Goal: Information Seeking & Learning: Learn about a topic

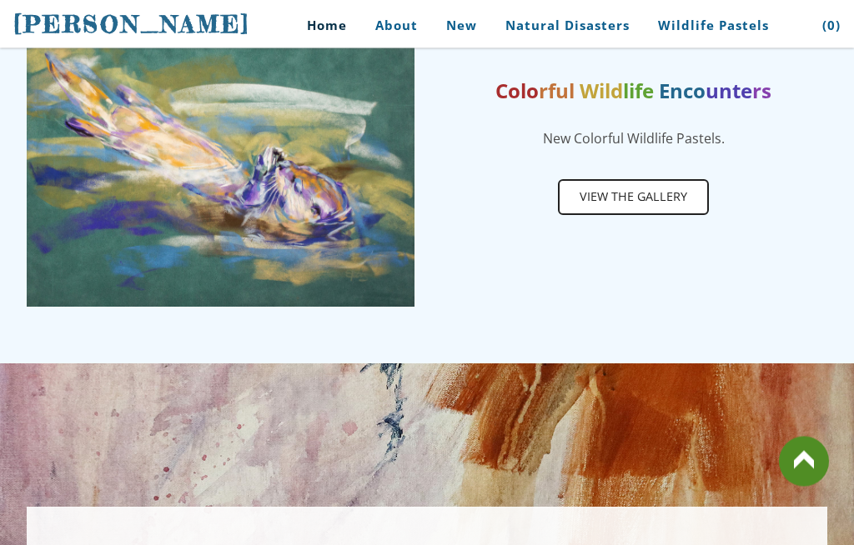
scroll to position [861, 0]
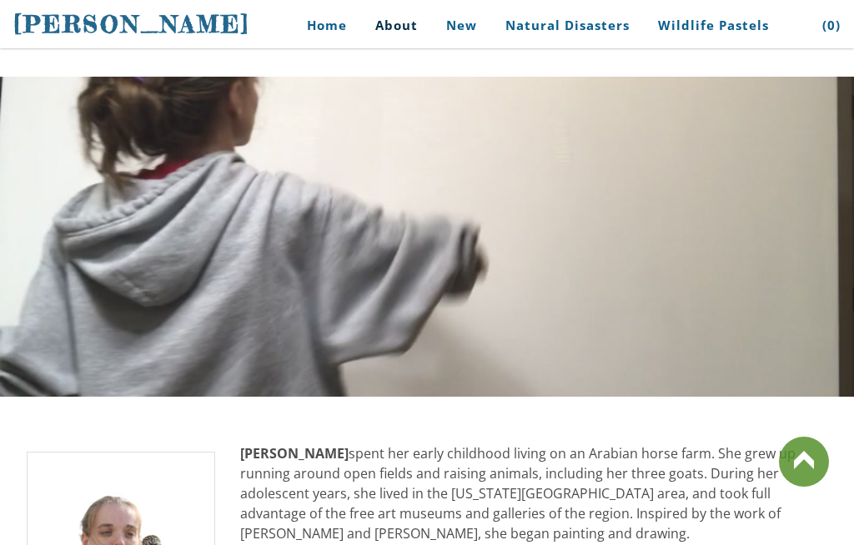
scroll to position [1624, 0]
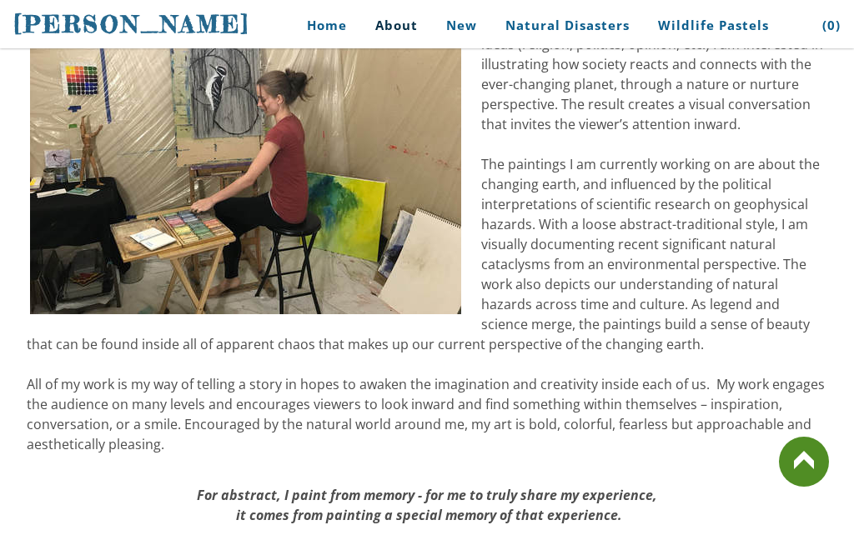
click at [46, 38] on span "[PERSON_NAME]" at bounding box center [131, 24] width 237 height 28
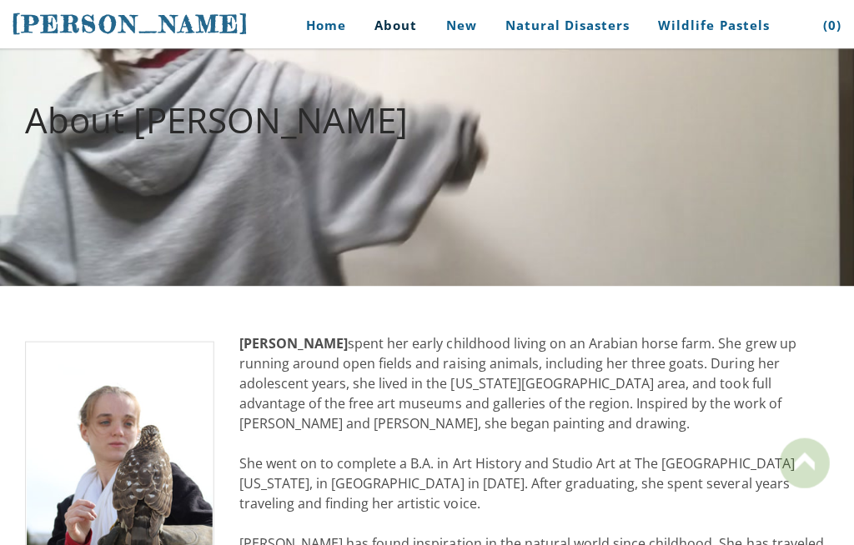
scroll to position [82, 0]
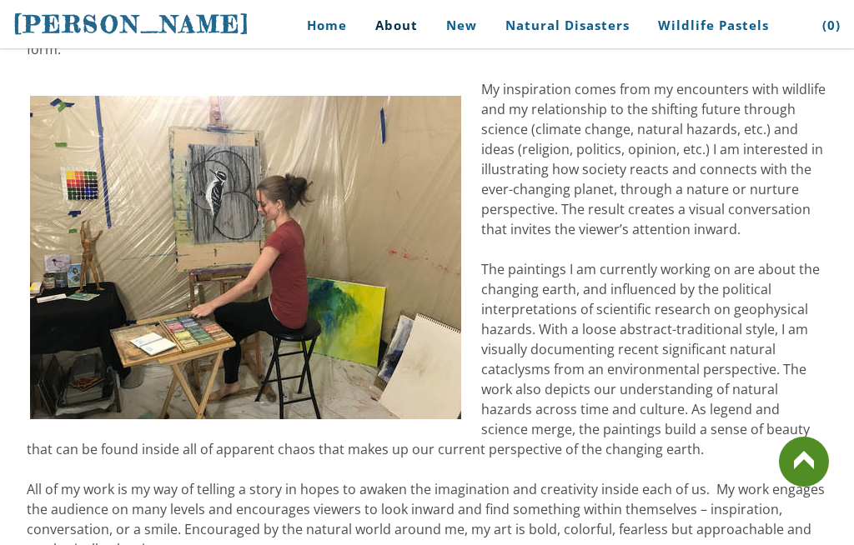
scroll to position [1520, 0]
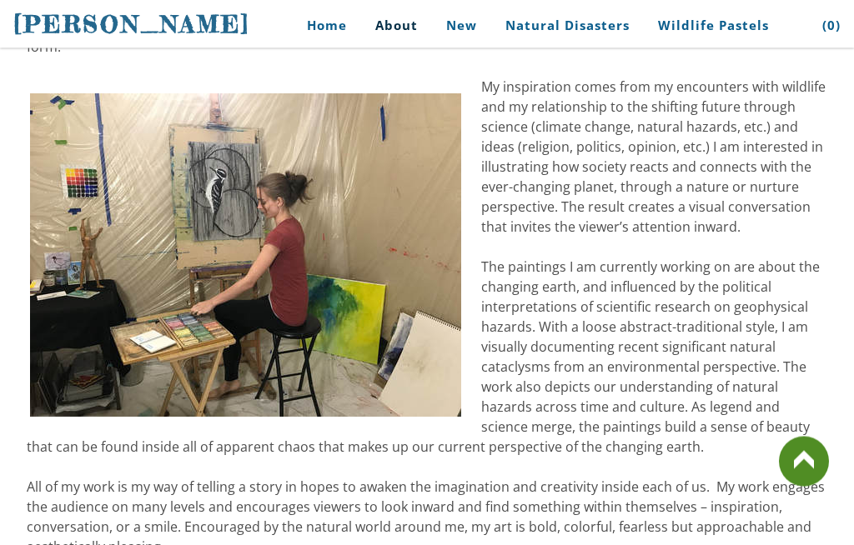
click at [742, 369] on span "The paintings I am currently working on are about the changing earth, and influ…" at bounding box center [423, 358] width 793 height 198
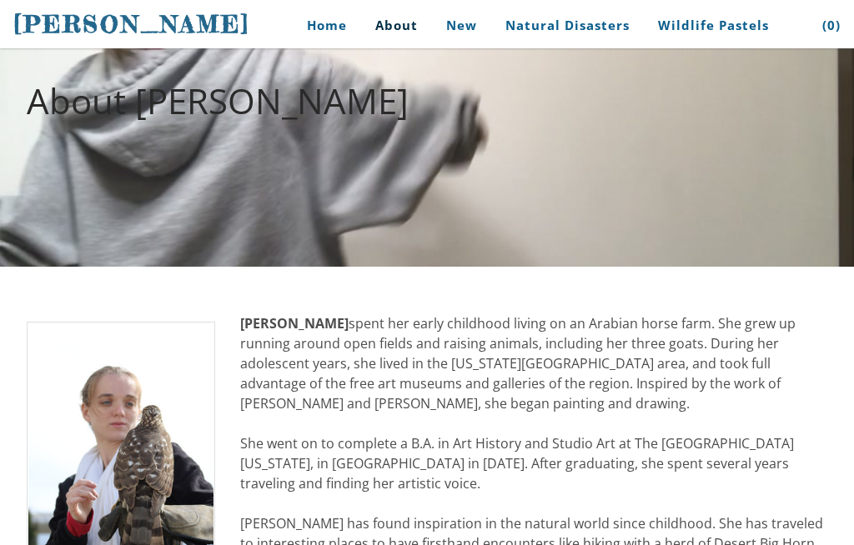
scroll to position [0, 0]
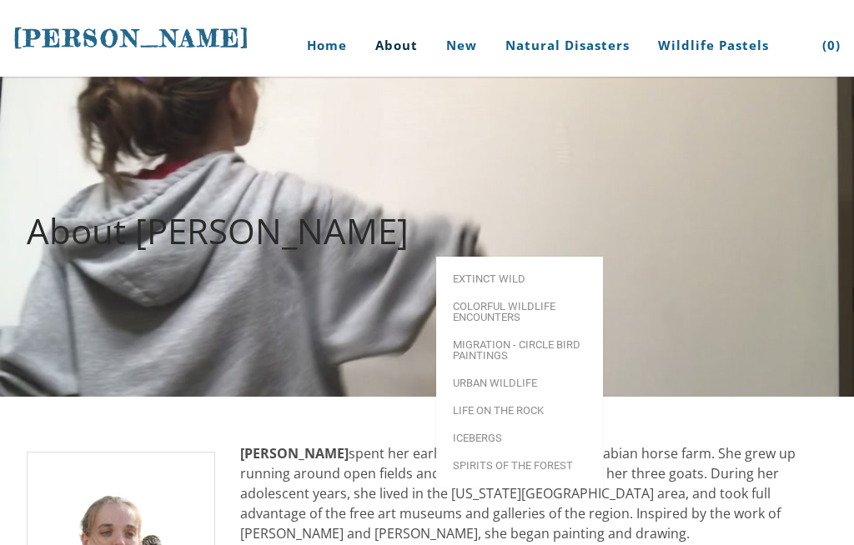
click at [685, 156] on div at bounding box center [427, 237] width 854 height 320
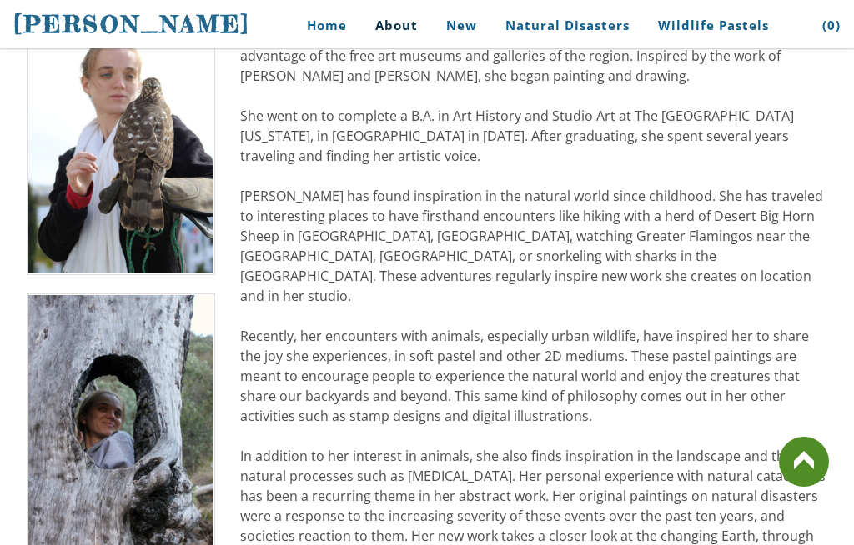
scroll to position [458, 0]
click at [809, 487] on link at bounding box center [804, 462] width 50 height 50
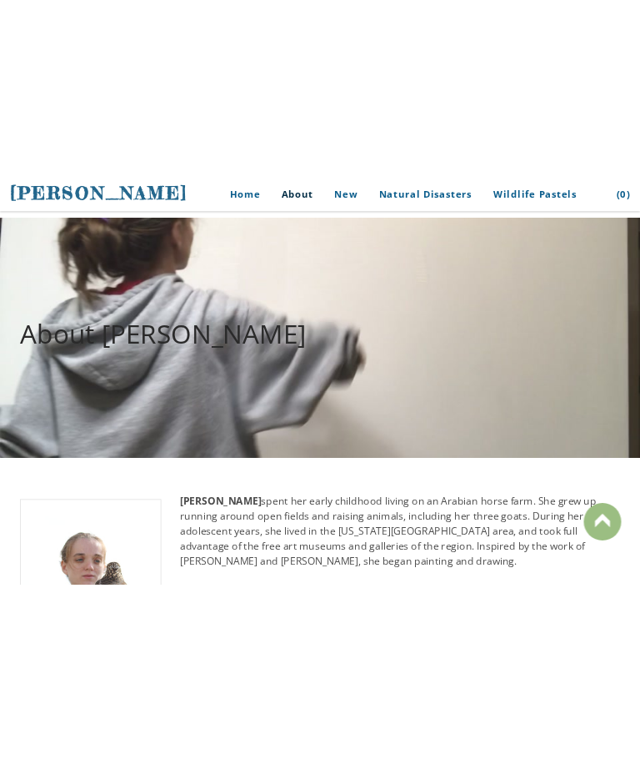
scroll to position [0, 0]
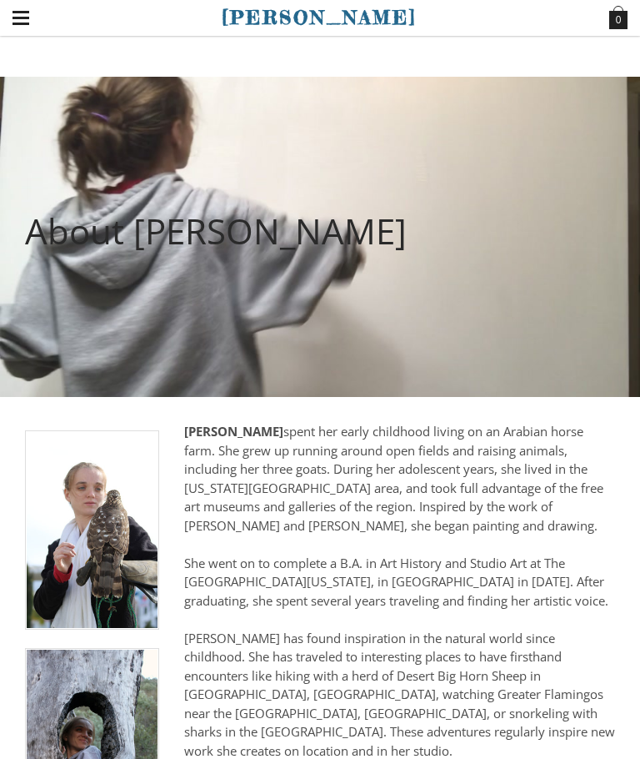
click at [607, 174] on div at bounding box center [320, 237] width 640 height 320
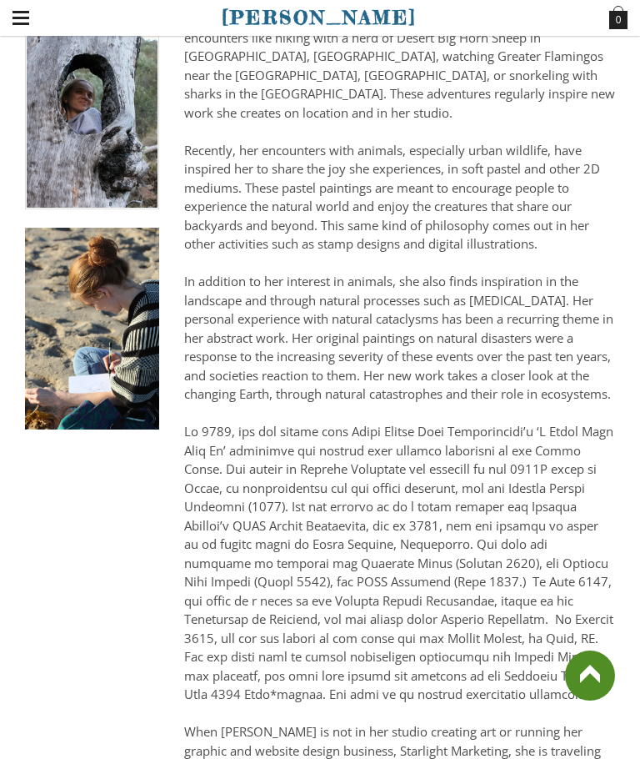
scroll to position [636, 0]
click at [419, 395] on div "Stephanie Peters spent her early childhood living on an Arabian horse farm. She…" at bounding box center [399, 292] width 431 height 1013
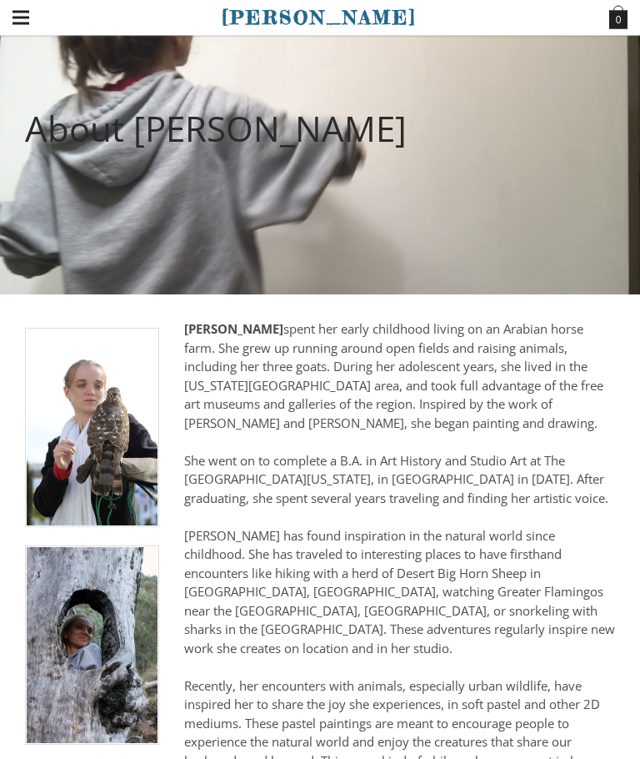
scroll to position [0, 0]
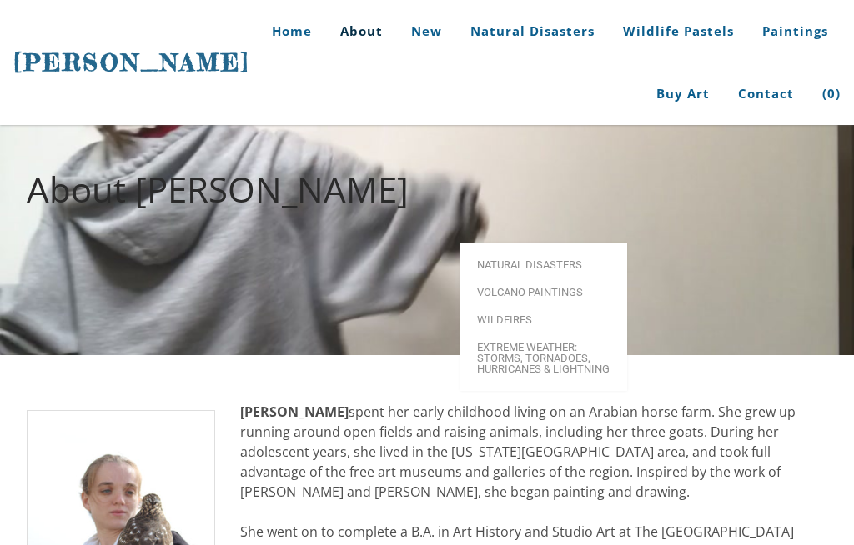
click at [575, 279] on link "Volcano paintings" at bounding box center [543, 293] width 167 height 28
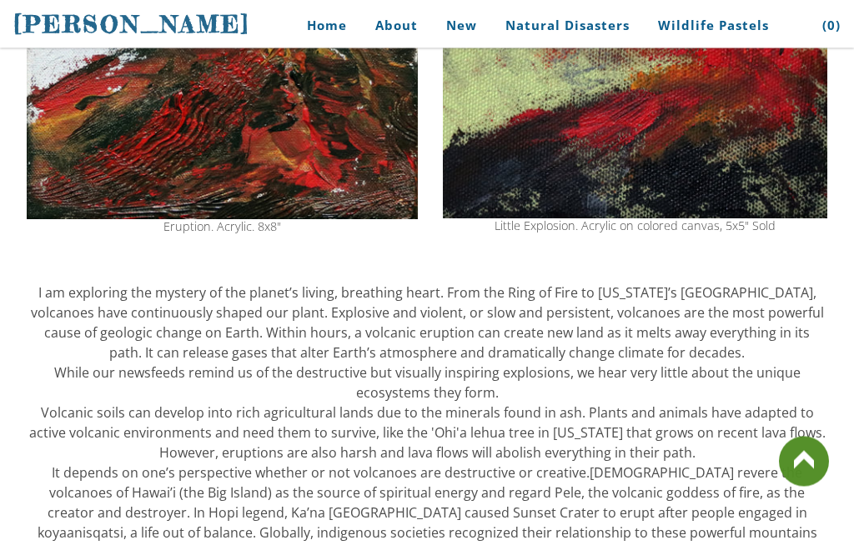
scroll to position [474, 0]
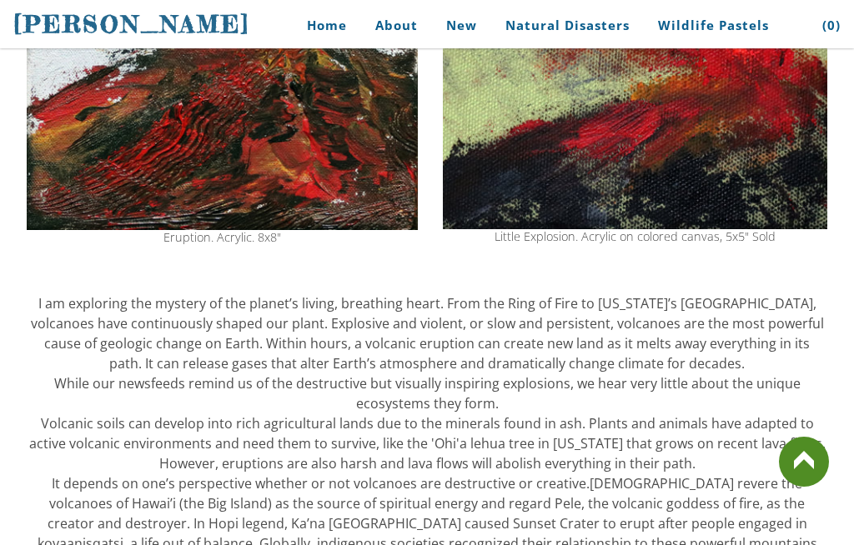
click at [801, 487] on link at bounding box center [804, 462] width 50 height 50
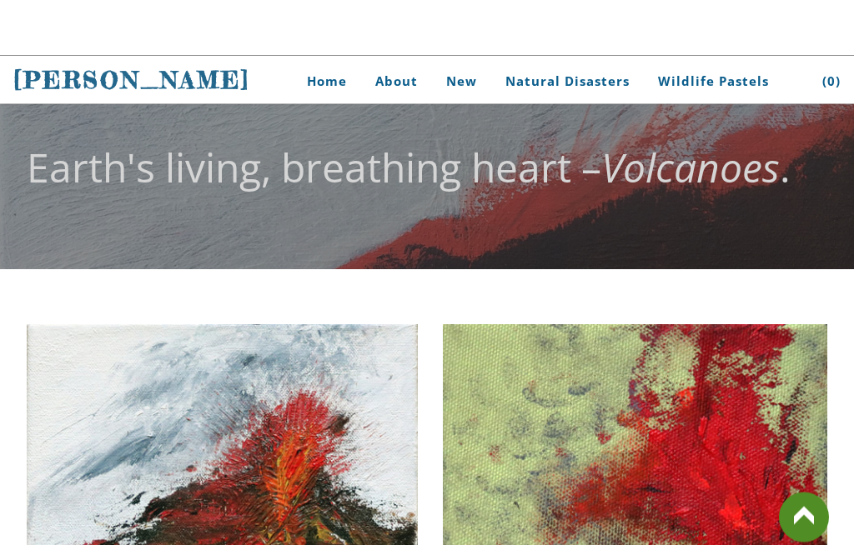
scroll to position [0, 0]
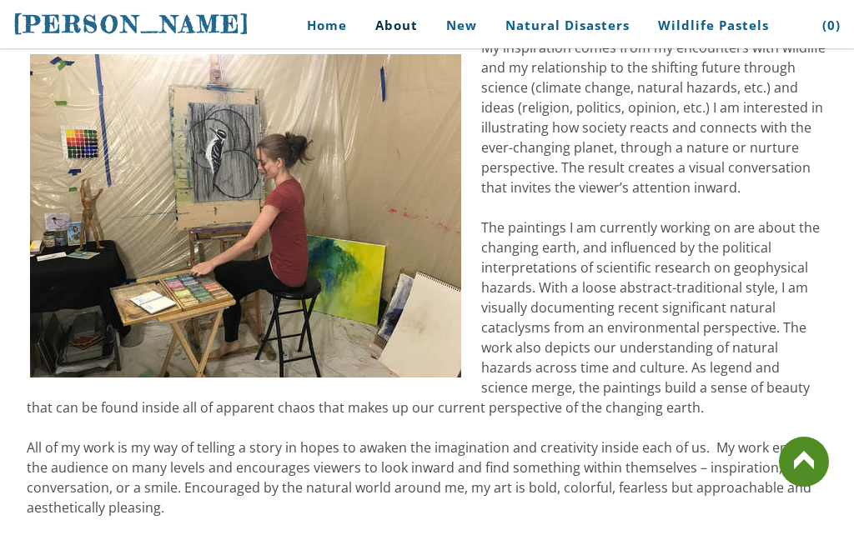
scroll to position [1561, 0]
click at [44, 374] on span "The paintings I am currently working on are about the changing earth, and influ…" at bounding box center [423, 317] width 793 height 198
